Goal: Task Accomplishment & Management: Manage account settings

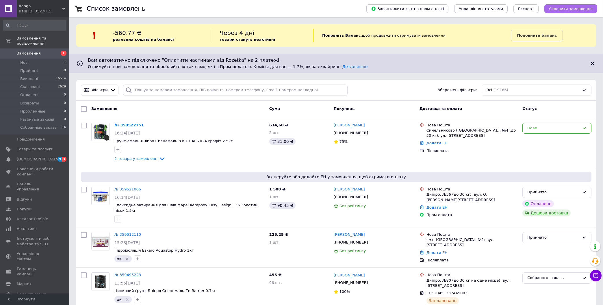
click at [573, 9] on span "Створити замовлення" at bounding box center [571, 9] width 44 height 4
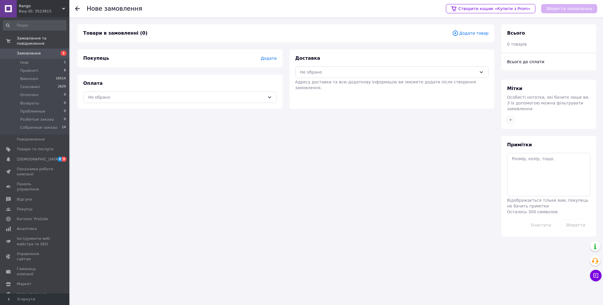
click at [464, 31] on span "Додати товар" at bounding box center [470, 33] width 36 height 6
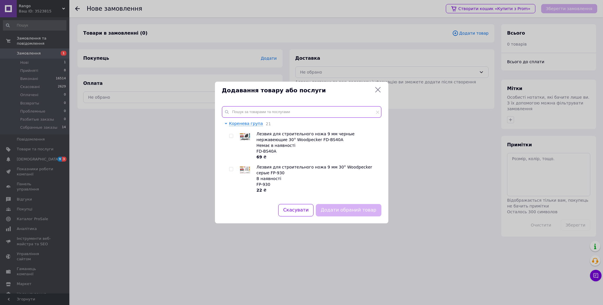
drag, startPoint x: 332, startPoint y: 109, endPoint x: 332, endPoint y: 112, distance: 3.5
click at [332, 112] on input "text" at bounding box center [301, 112] width 159 height 12
type input "у"
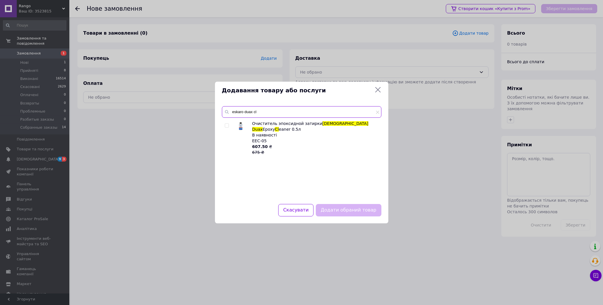
type input "eskaro duax cl"
click at [227, 124] on input "checkbox" at bounding box center [227, 126] width 4 height 4
checkbox input "true"
click at [342, 212] on button "Додати обраний товар" at bounding box center [348, 210] width 65 height 12
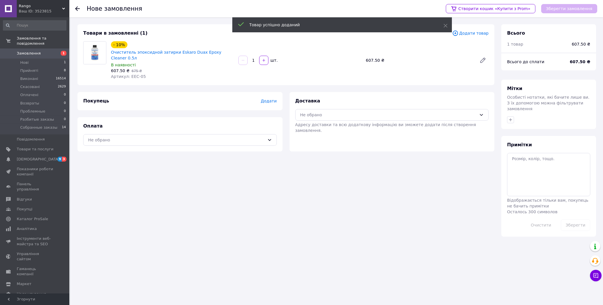
click at [270, 99] on span "Додати" at bounding box center [269, 101] width 16 height 5
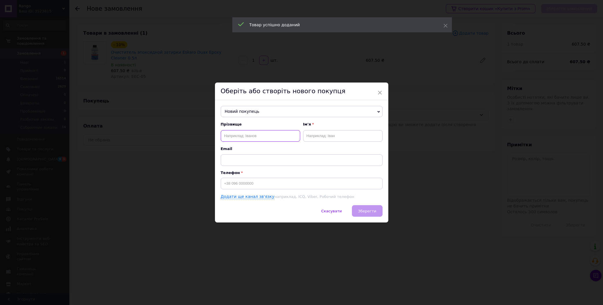
click at [263, 137] on input "text" at bounding box center [260, 136] width 79 height 12
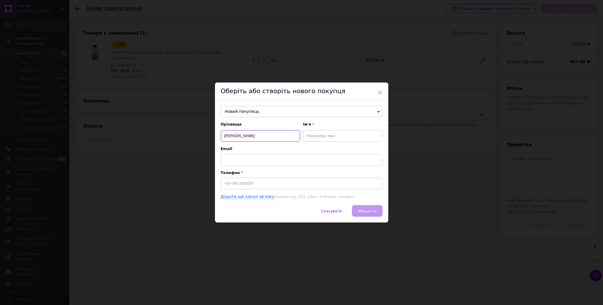
type input "[PERSON_NAME]"
type input "[PHONE_NUMBER]"
click at [363, 213] on span "Зберегти" at bounding box center [367, 211] width 18 height 4
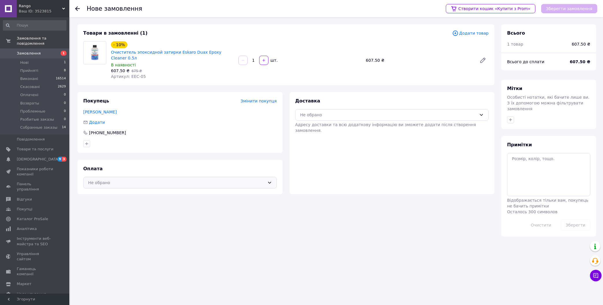
click at [183, 180] on div "Не обрано" at bounding box center [176, 183] width 177 height 6
click at [149, 204] on div "Післяплата" at bounding box center [180, 206] width 186 height 6
click at [366, 113] on div "Не обрано" at bounding box center [392, 115] width 194 height 12
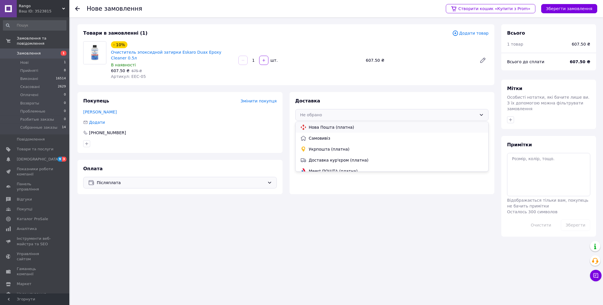
click at [365, 124] on span "Нова Пошта (платна)" at bounding box center [396, 127] width 175 height 6
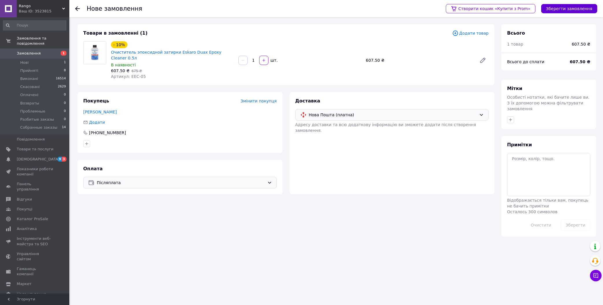
click at [581, 10] on button "Зберегти замовлення" at bounding box center [569, 8] width 56 height 9
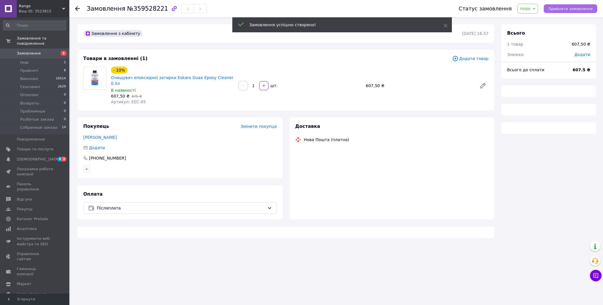
click at [574, 8] on span "Прийняти замовлення" at bounding box center [570, 9] width 44 height 4
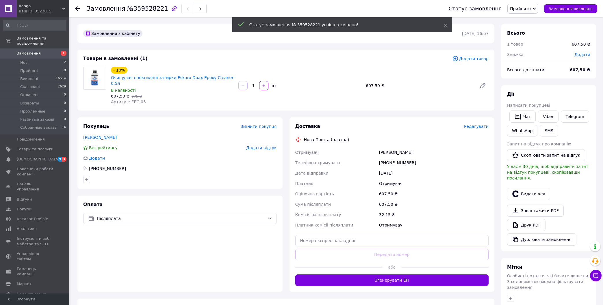
click at [473, 124] on span "Редагувати" at bounding box center [476, 126] width 25 height 5
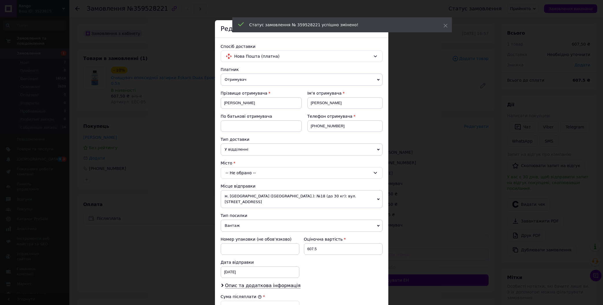
click at [276, 176] on div "-- Не обрано --" at bounding box center [302, 173] width 162 height 12
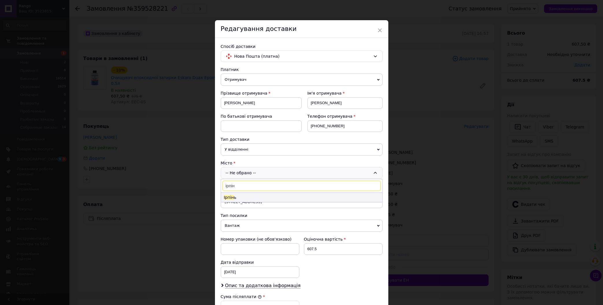
type input "ірпін"
click at [260, 197] on li "Ірпін ь" at bounding box center [301, 197] width 161 height 9
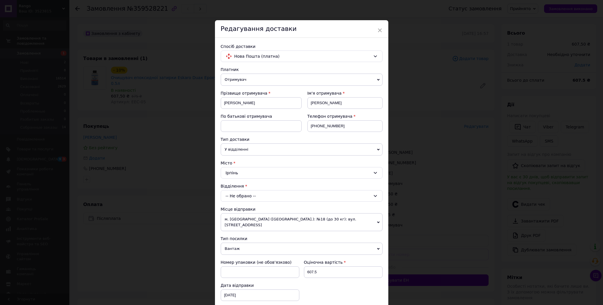
click at [254, 202] on div "-- Не обрано --" at bounding box center [302, 196] width 162 height 12
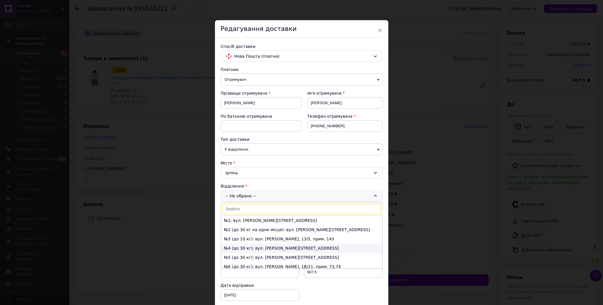
click at [255, 251] on li "№4 (до 30 кг): вул. [PERSON_NAME][STREET_ADDRESS]" at bounding box center [301, 248] width 161 height 9
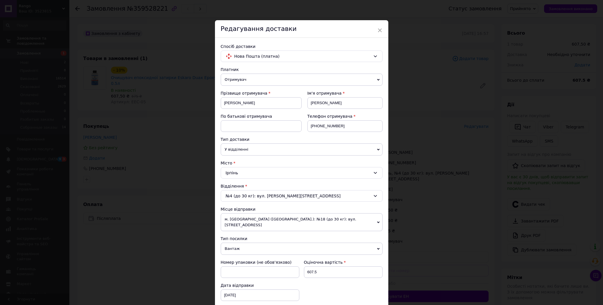
scroll to position [136, 0]
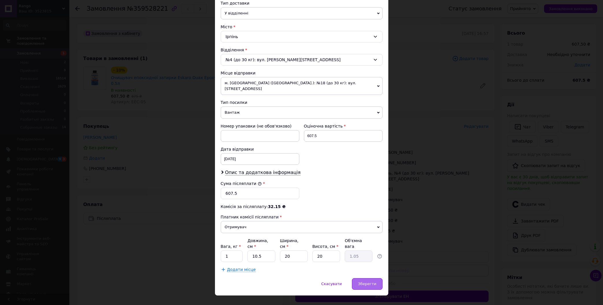
click at [361, 282] on span "Зберегти" at bounding box center [367, 284] width 18 height 4
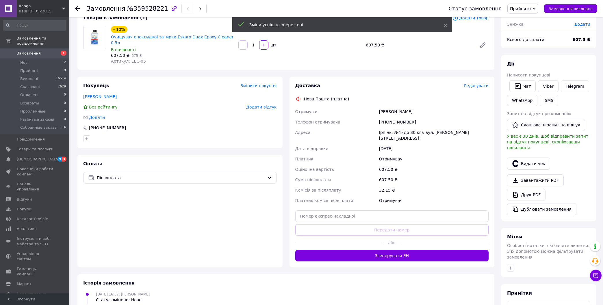
scroll to position [93, 0]
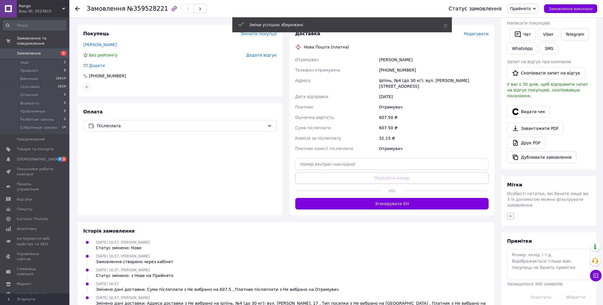
click at [509, 214] on icon "button" at bounding box center [510, 216] width 5 height 5
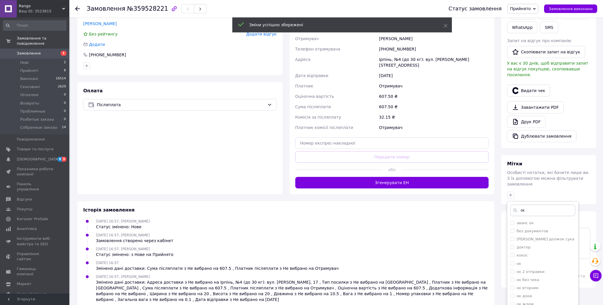
scroll to position [122, 0]
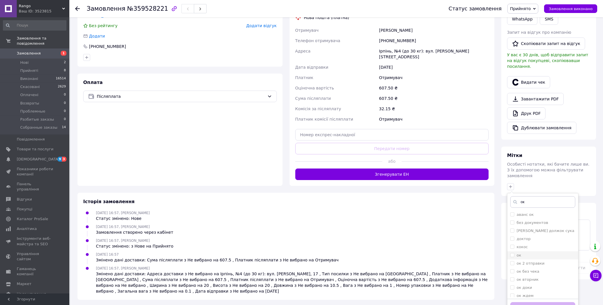
type input "ок"
click at [523, 253] on div "ок" at bounding box center [542, 255] width 65 height 5
checkbox input "true"
click at [549, 302] on button "Додати мітку" at bounding box center [542, 307] width 65 height 11
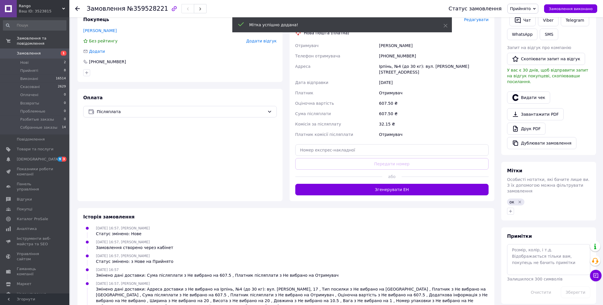
scroll to position [0, 0]
